Goal: Find specific page/section

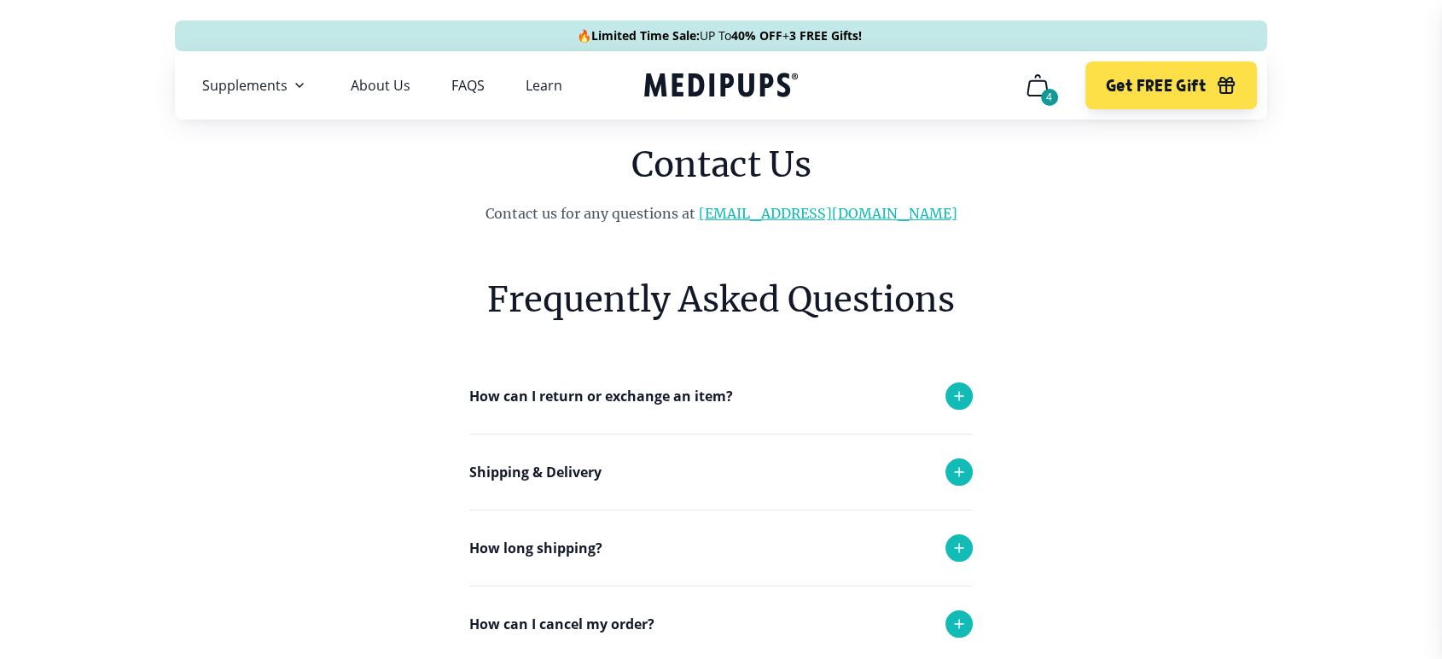
click at [782, 210] on link "[EMAIL_ADDRESS][DOMAIN_NAME]" at bounding box center [828, 213] width 258 height 17
click at [838, 212] on link "[EMAIL_ADDRESS][DOMAIN_NAME]" at bounding box center [828, 213] width 258 height 17
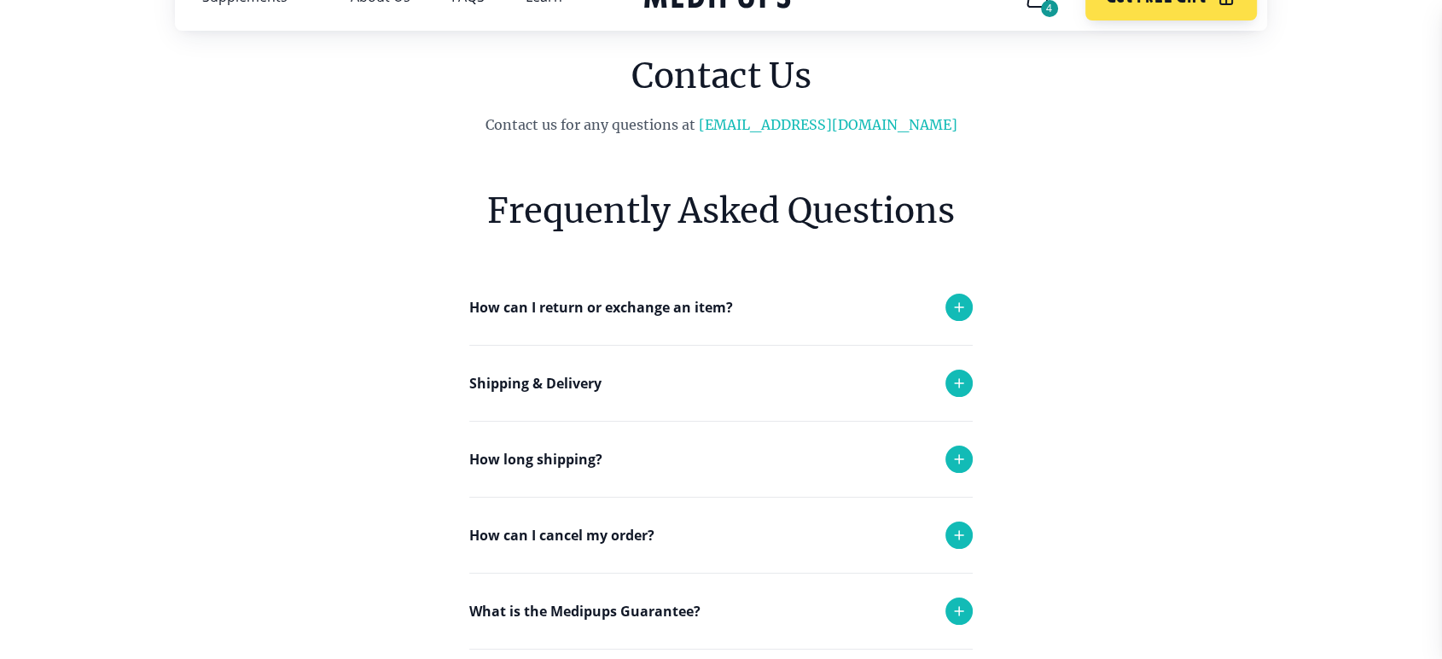
scroll to position [189, 0]
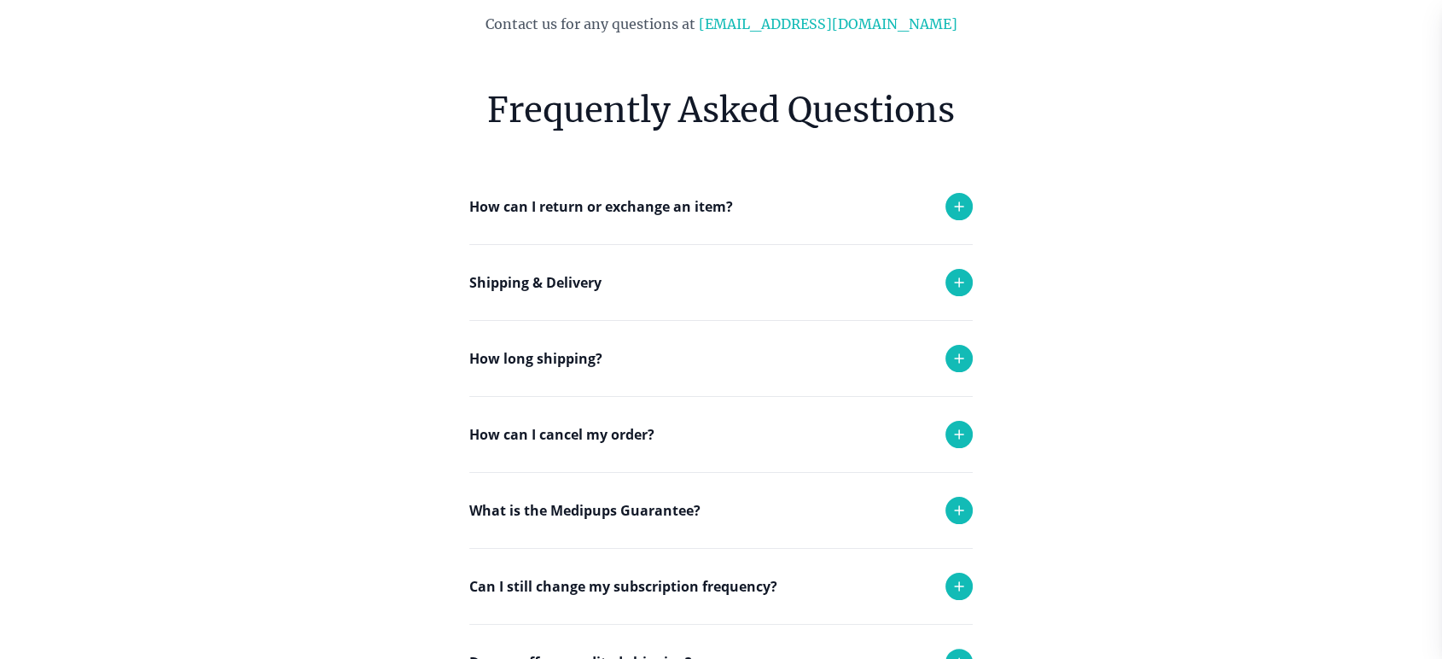
click at [961, 278] on icon at bounding box center [959, 282] width 20 height 20
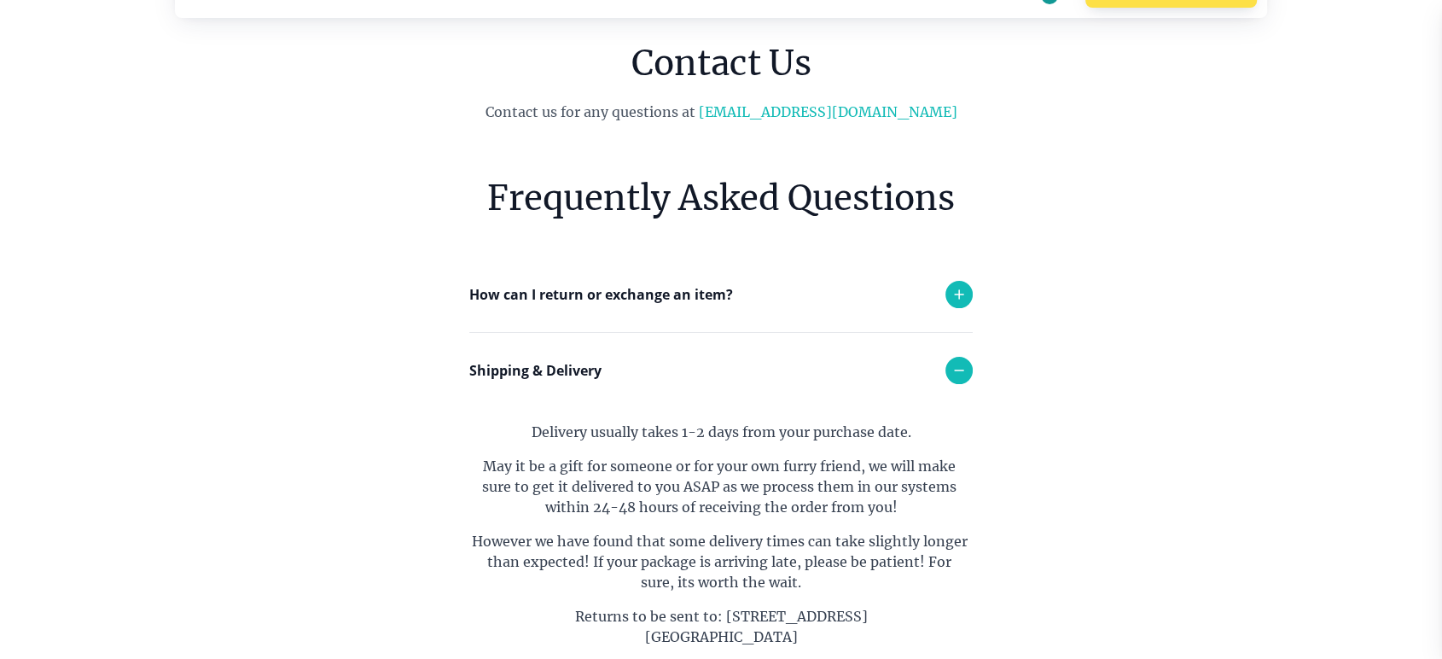
scroll to position [95, 0]
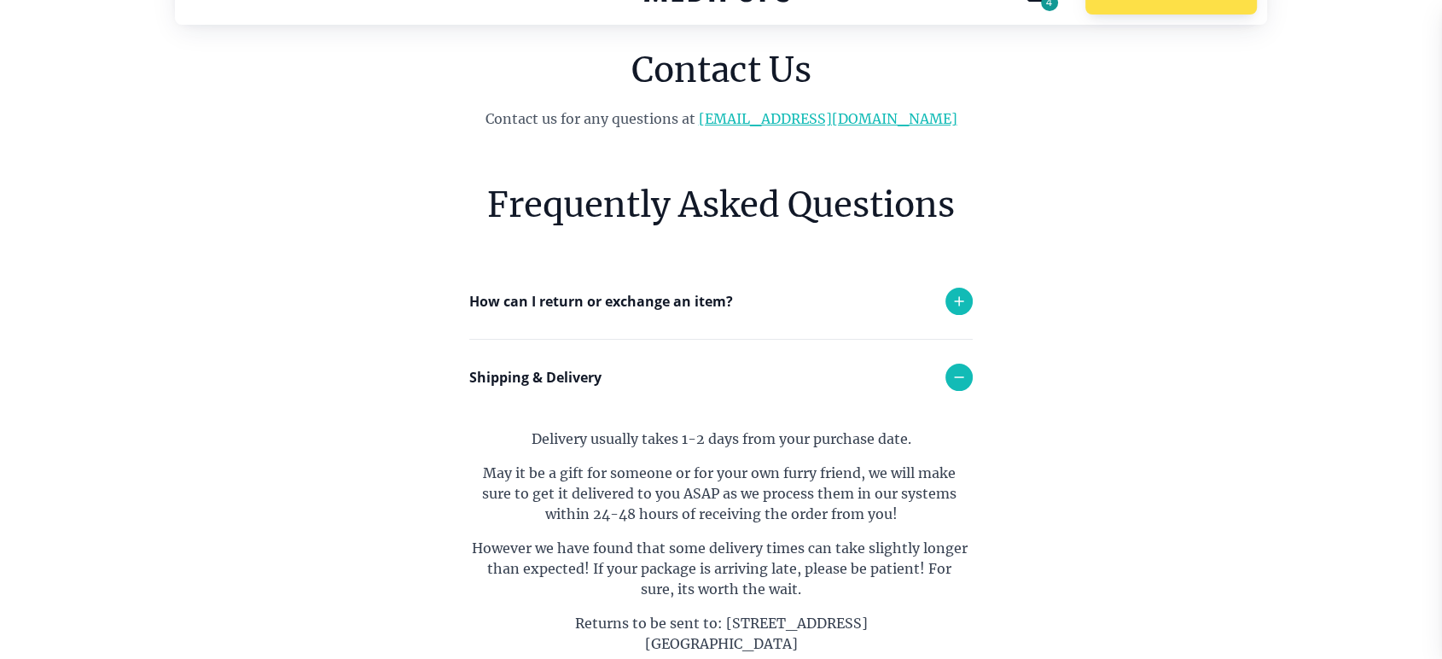
click at [828, 119] on link "[EMAIL_ADDRESS][DOMAIN_NAME]" at bounding box center [828, 118] width 258 height 17
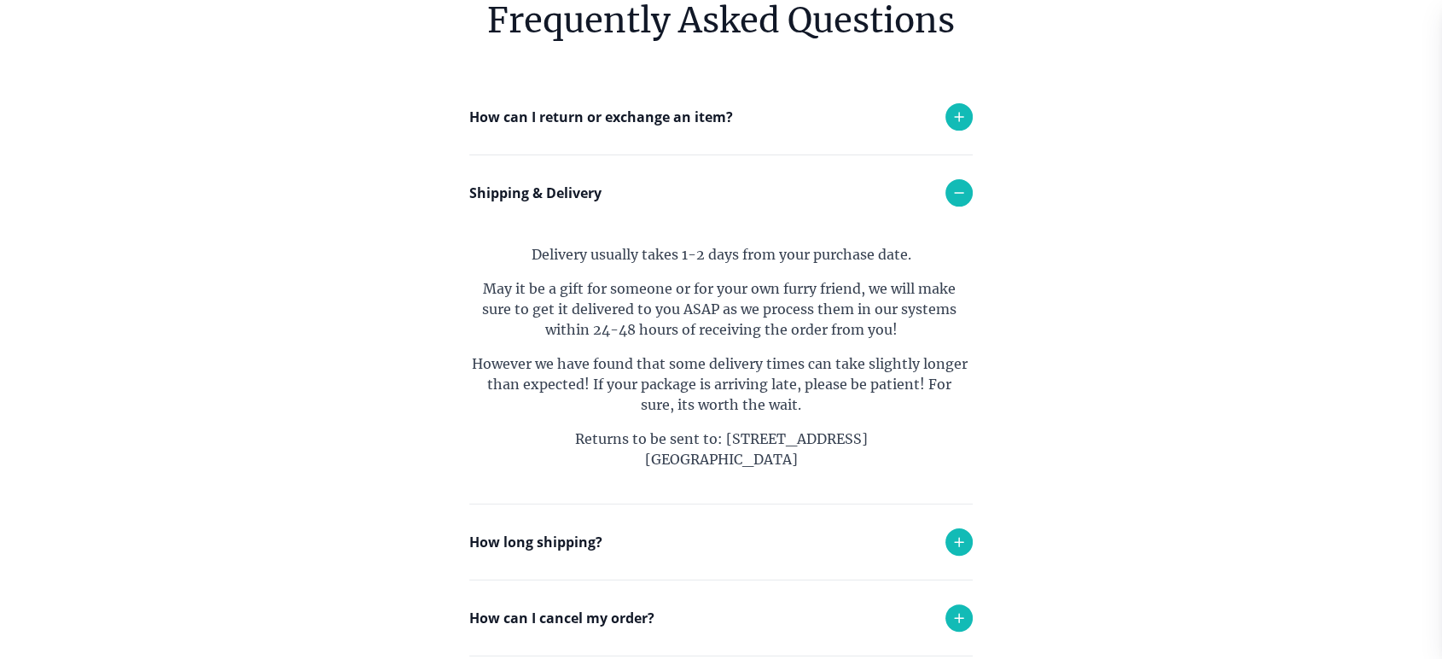
scroll to position [0, 0]
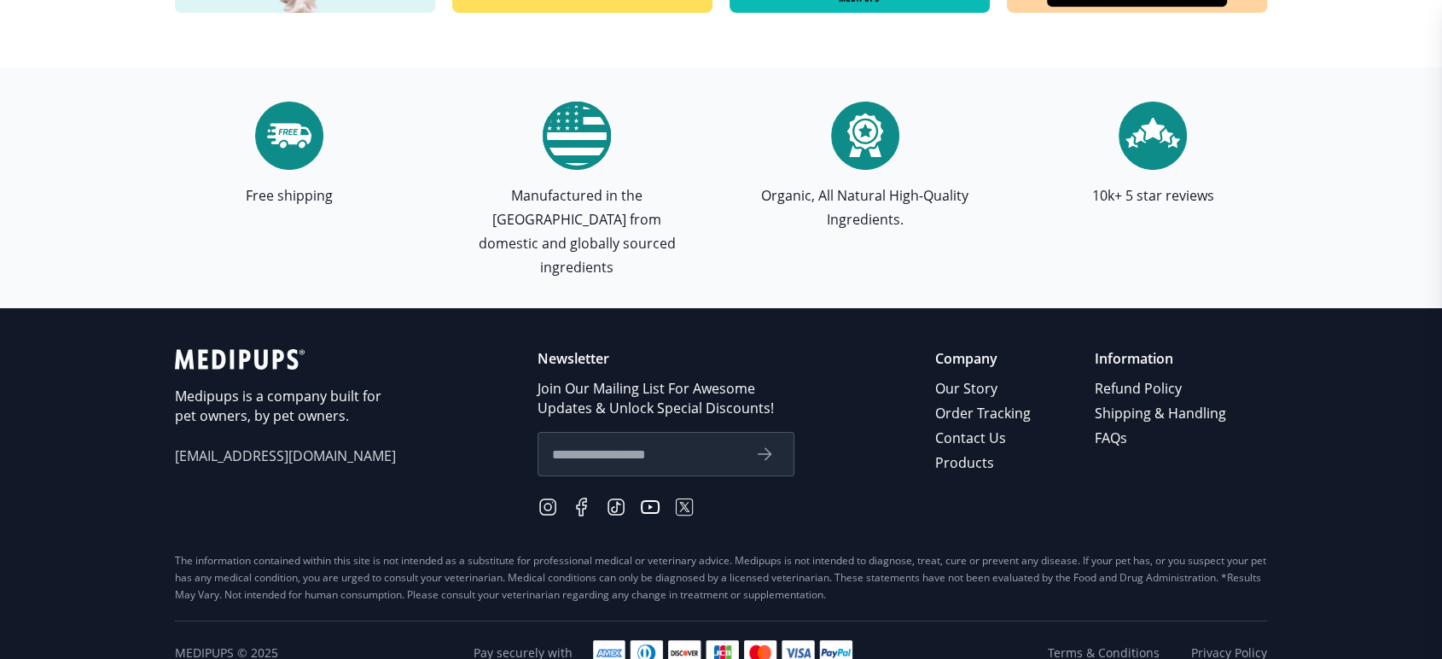
scroll to position [5007, 0]
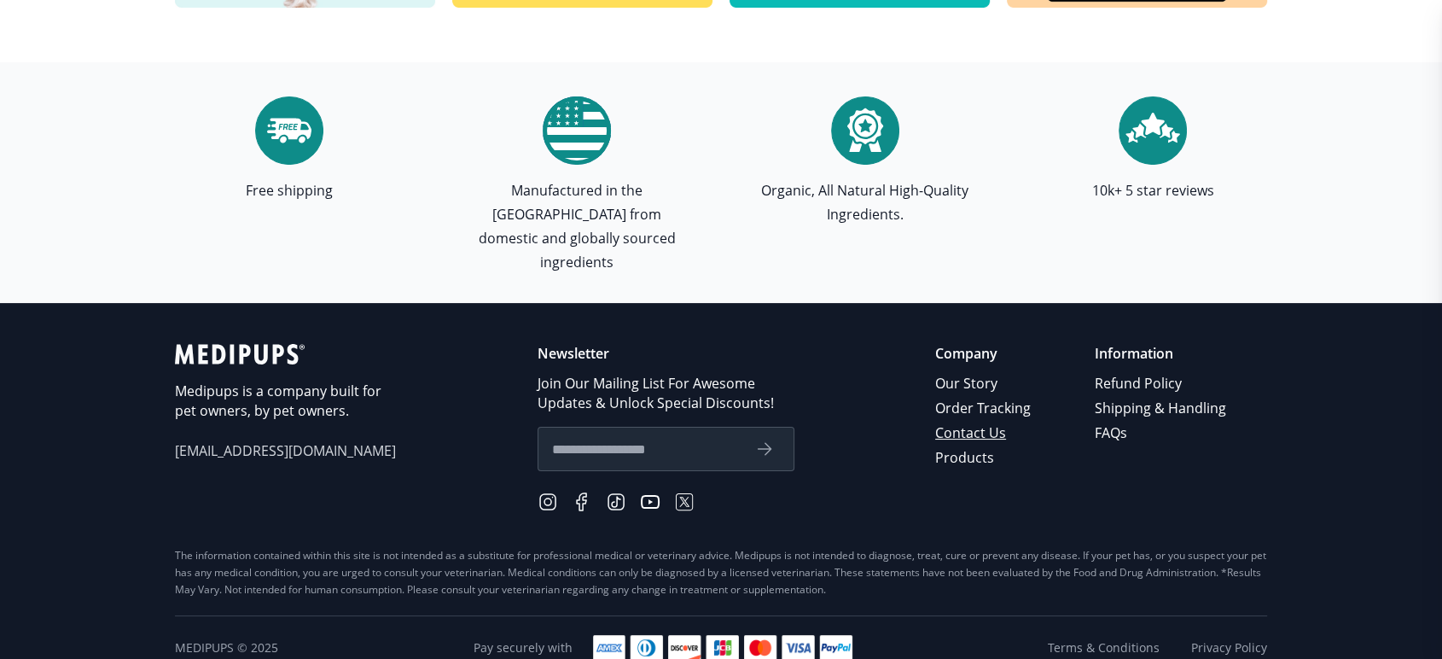
click at [997, 421] on link "Contact Us" at bounding box center [984, 433] width 98 height 25
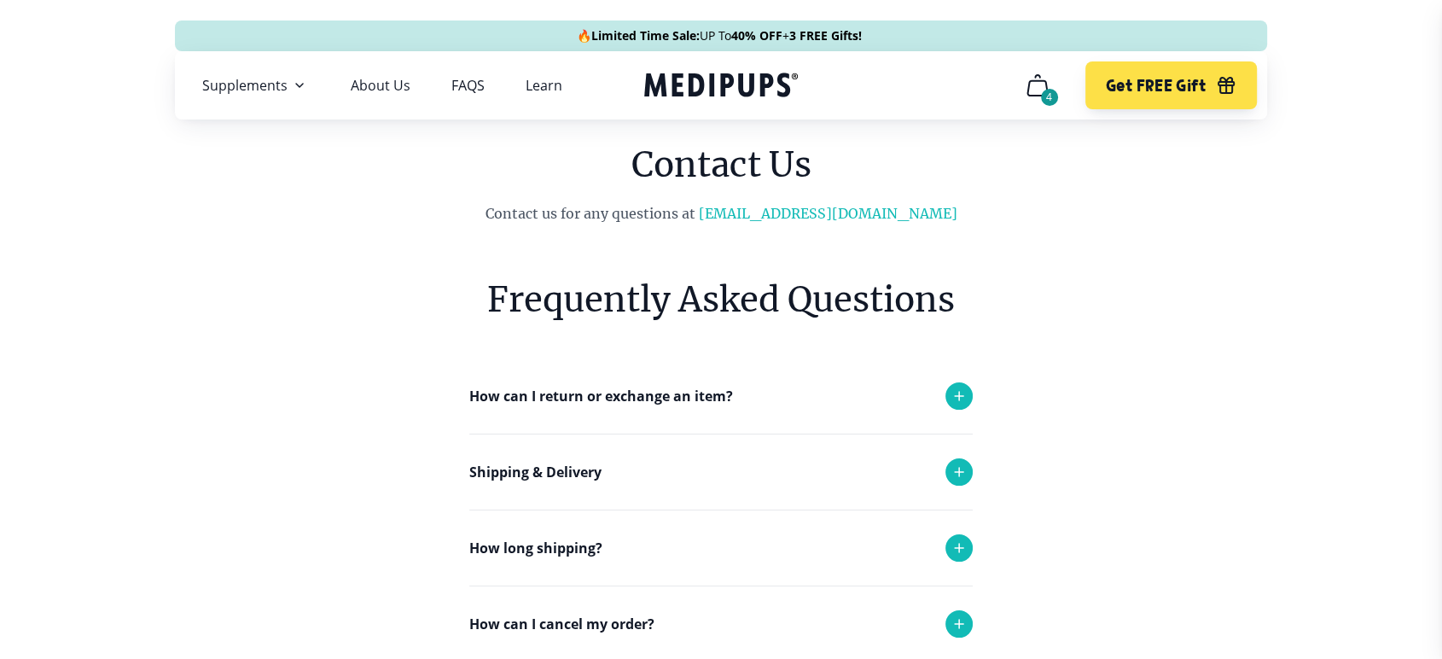
scroll to position [5007, 0]
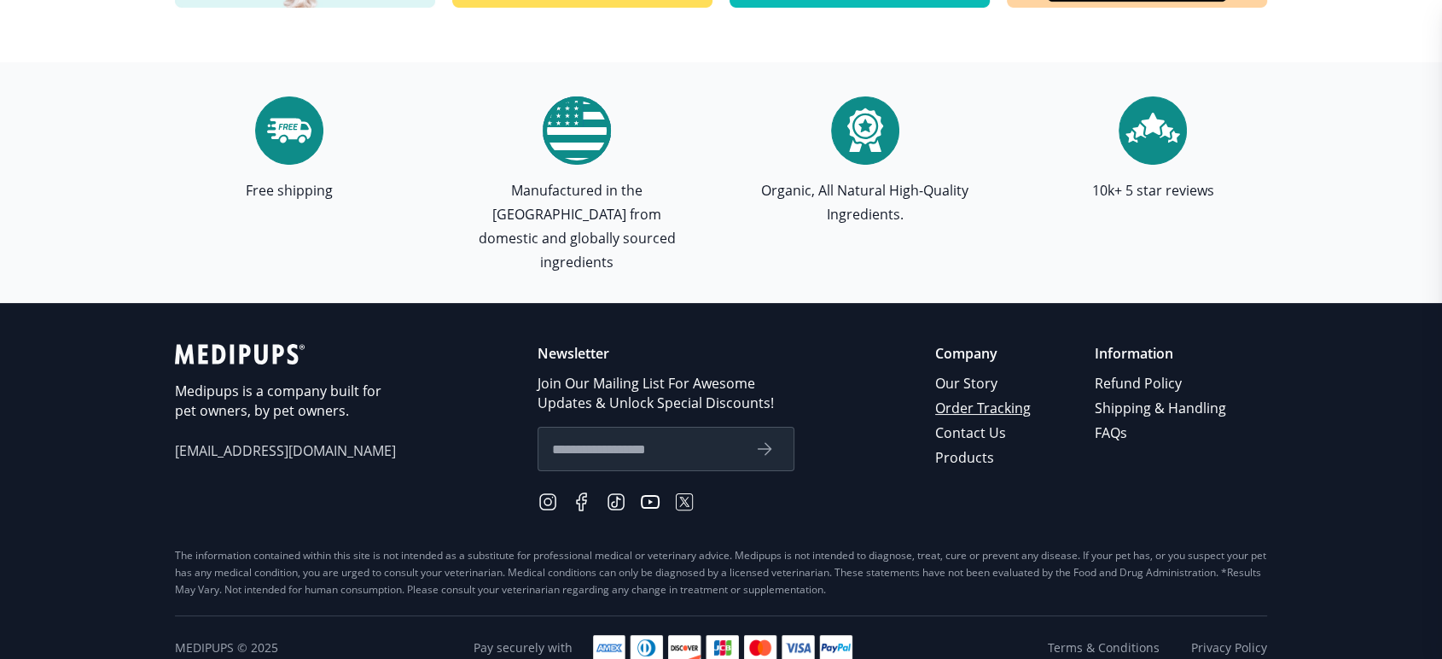
click at [1001, 396] on link "Order Tracking" at bounding box center [984, 408] width 98 height 25
